Goal: Information Seeking & Learning: Understand process/instructions

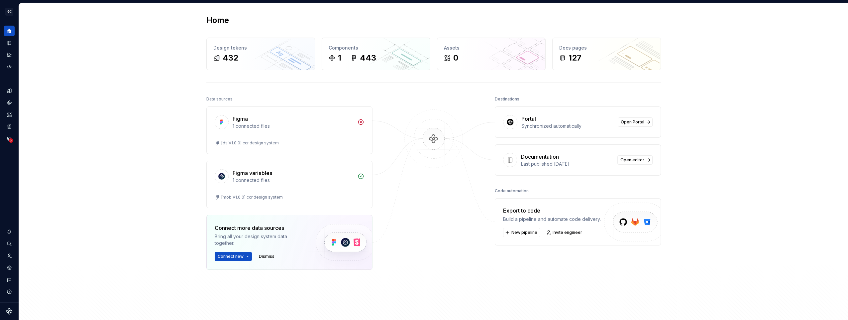
click at [442, 141] on img at bounding box center [434, 145] width 64 height 72
click at [7, 40] on div "Documentation" at bounding box center [9, 43] width 11 height 11
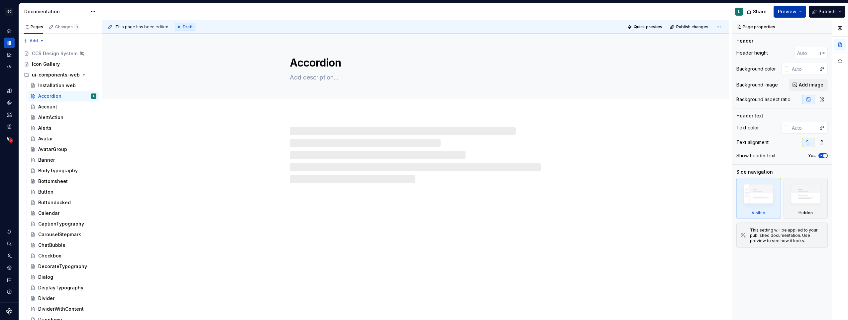
click at [796, 11] on span "Preview" at bounding box center [787, 11] width 19 height 7
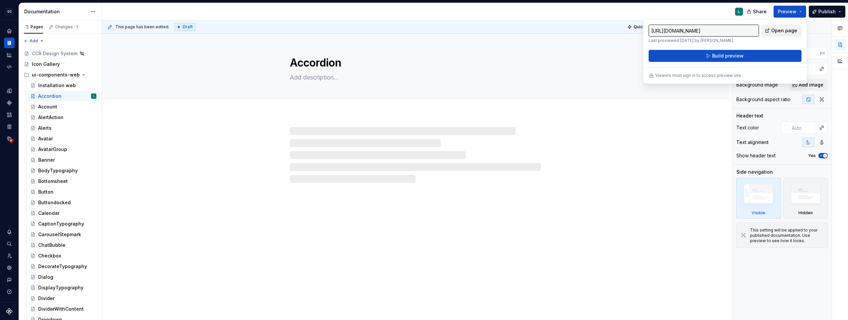
click at [782, 31] on span "Open page" at bounding box center [785, 30] width 26 height 7
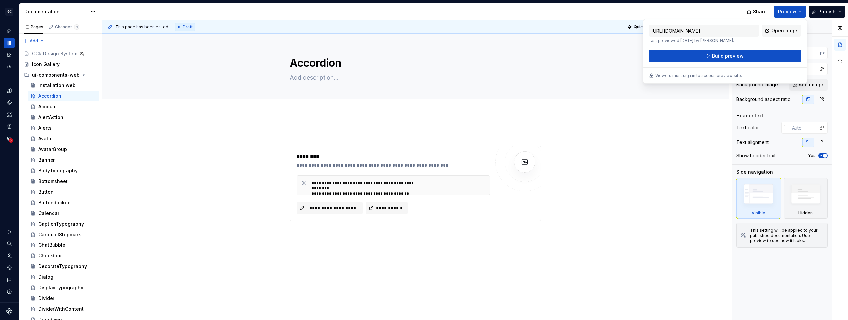
type textarea "*"
